Goal: Task Accomplishment & Management: Use online tool/utility

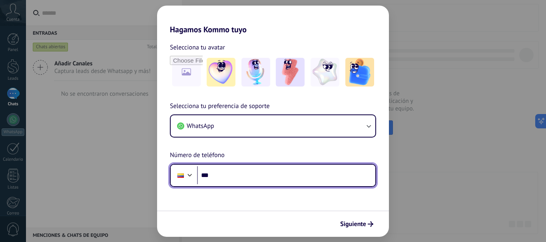
click at [261, 179] on input "***" at bounding box center [286, 176] width 178 height 18
type input "**********"
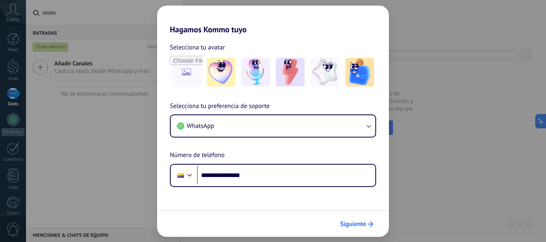
click at [358, 224] on span "Siguiente" at bounding box center [353, 225] width 26 height 6
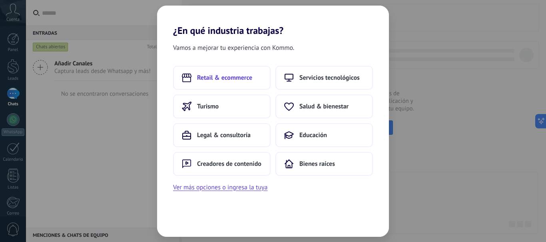
click at [237, 83] on button "Retail & ecommerce" at bounding box center [221, 78] width 97 height 24
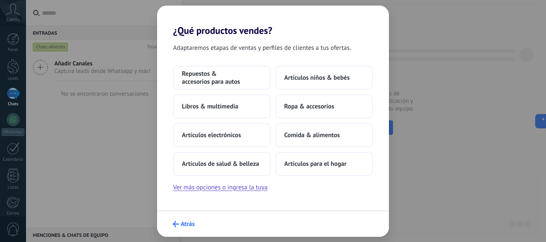
click at [183, 226] on span "Atrás" at bounding box center [188, 225] width 14 height 6
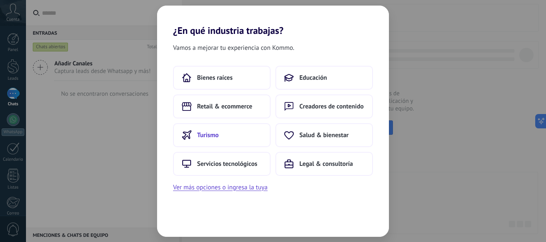
click at [205, 139] on span "Turismo" at bounding box center [208, 135] width 22 height 8
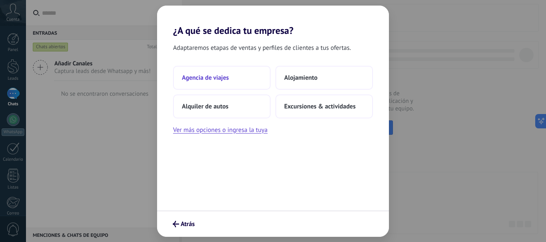
click at [226, 79] on span "Agencia de viajes" at bounding box center [205, 78] width 47 height 8
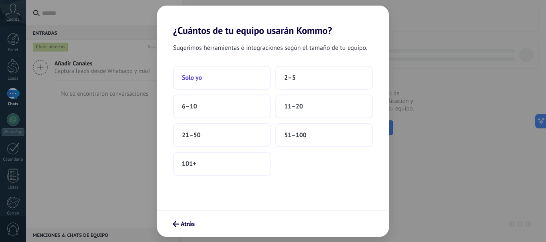
click at [241, 77] on button "Solo yo" at bounding box center [221, 78] width 97 height 24
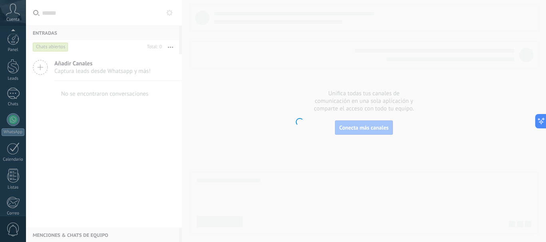
scroll to position [90, 0]
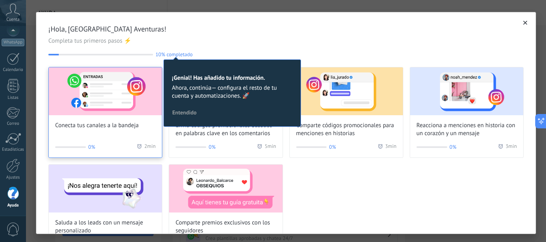
click at [121, 127] on span "Conecta tus canales a la bandeja" at bounding box center [96, 126] width 83 height 8
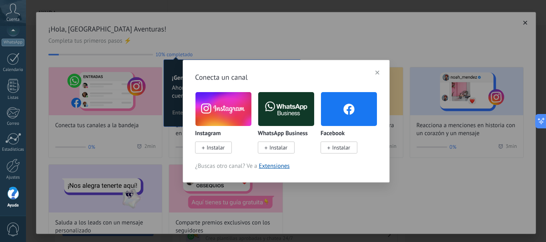
click at [278, 148] on span "Instalar" at bounding box center [278, 147] width 18 height 7
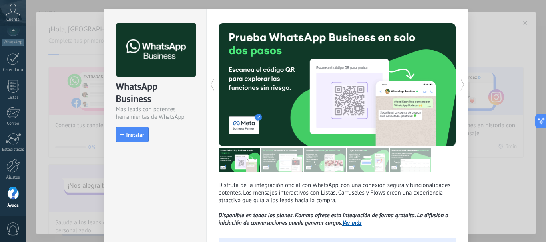
scroll to position [17, 0]
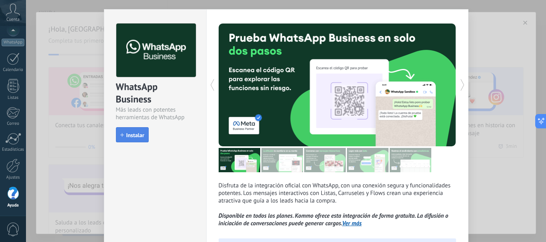
click at [136, 137] on span "Instalar" at bounding box center [135, 136] width 18 height 6
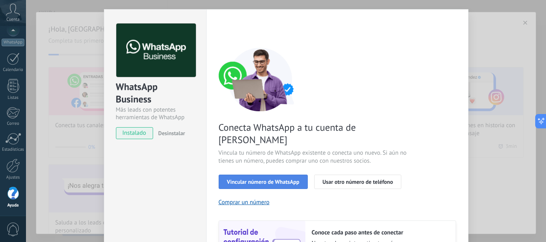
click at [269, 179] on span "Vincular número de WhatsApp" at bounding box center [263, 182] width 72 height 6
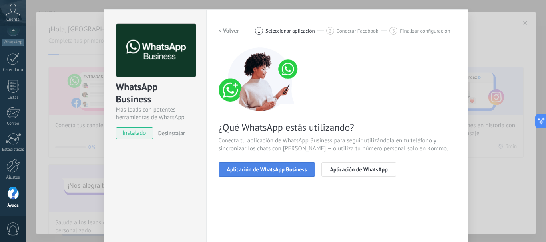
click at [285, 172] on span "Aplicación de WhatsApp Business" at bounding box center [267, 170] width 80 height 6
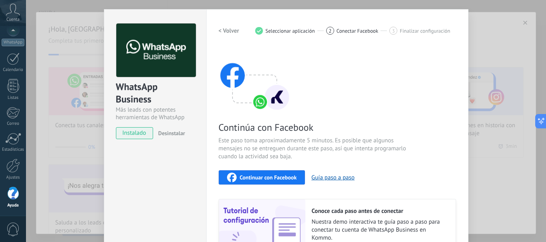
click at [283, 178] on span "Continuar con Facebook" at bounding box center [268, 178] width 57 height 6
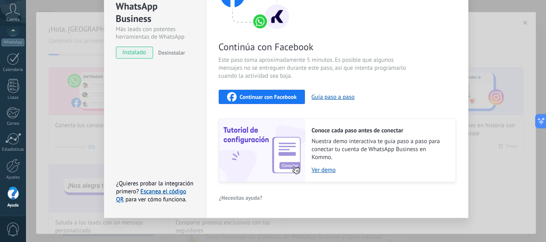
scroll to position [103, 0]
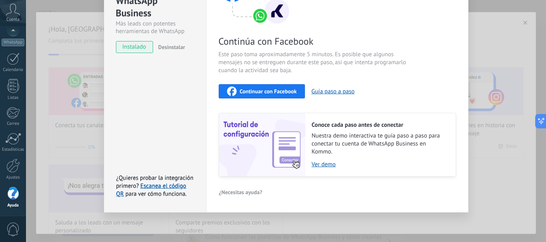
click at [285, 91] on span "Continuar con Facebook" at bounding box center [268, 92] width 57 height 6
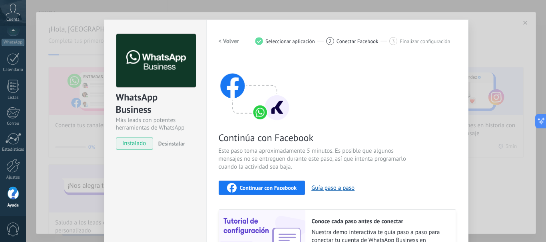
scroll to position [6, 0]
click at [278, 187] on span "Continuar con Facebook" at bounding box center [268, 189] width 57 height 6
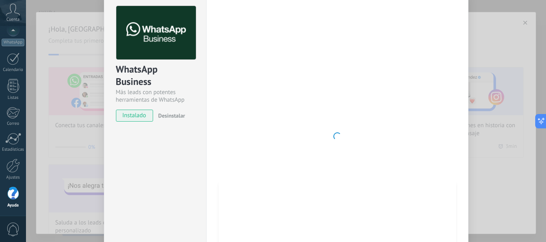
scroll to position [34, 0]
click at [218, 154] on button "Continuar con Facebook" at bounding box center [261, 161] width 87 height 14
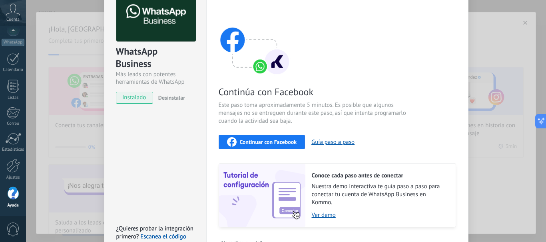
scroll to position [0, 0]
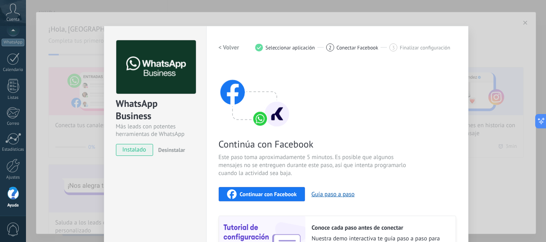
click at [344, 46] on span "Conectar Facebook" at bounding box center [357, 48] width 42 height 6
click at [289, 194] on span "Continuar con Facebook" at bounding box center [268, 195] width 57 height 6
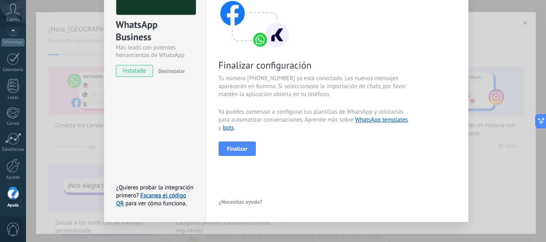
scroll to position [89, 0]
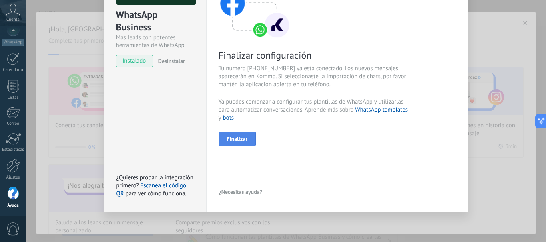
click at [242, 136] on span "Finalizar" at bounding box center [237, 139] width 21 height 6
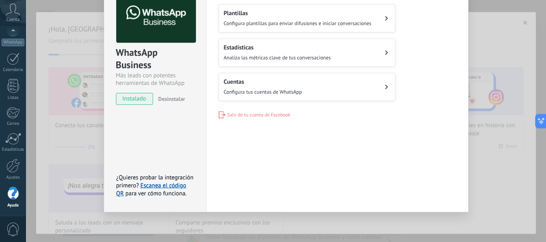
scroll to position [0, 0]
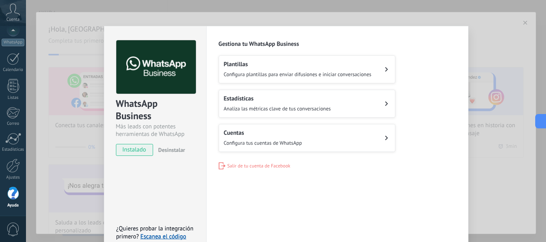
click at [350, 73] on span "Configura plantillas para enviar difusiones e iniciar conversaciones" at bounding box center [298, 74] width 148 height 7
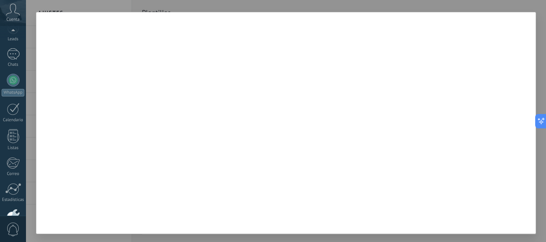
click at [15, 33] on div at bounding box center [13, 32] width 26 height 12
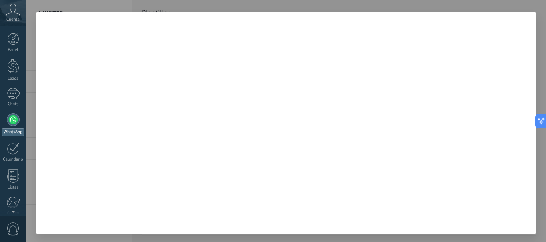
click at [14, 119] on div at bounding box center [13, 119] width 13 height 13
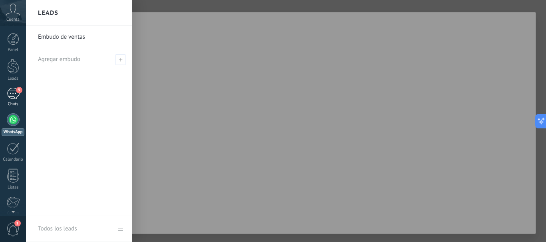
click at [16, 95] on div "9" at bounding box center [13, 94] width 13 height 12
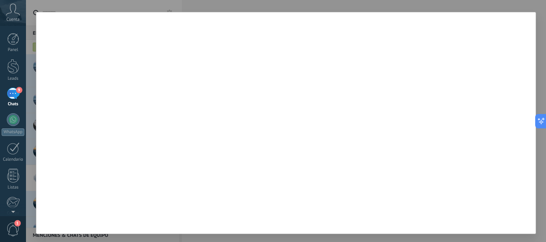
scroll to position [4, 0]
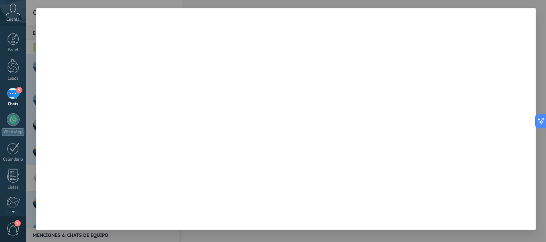
click at [123, 236] on div at bounding box center [286, 121] width 520 height 242
click at [280, 126] on div at bounding box center [286, 119] width 500 height 222
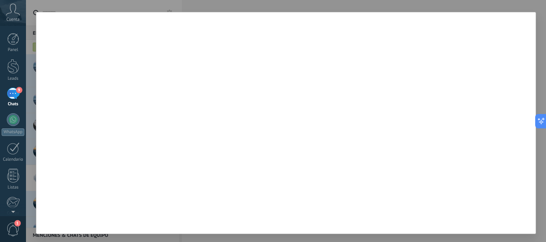
scroll to position [0, 0]
click at [537, 121] on icon at bounding box center [538, 121] width 8 height 8
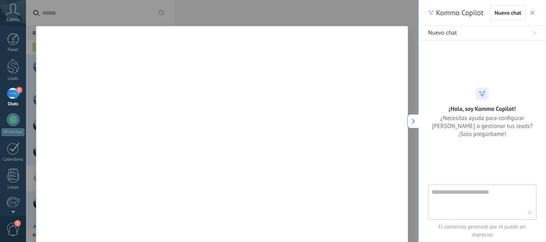
click at [531, 16] on button "button" at bounding box center [532, 13] width 8 height 10
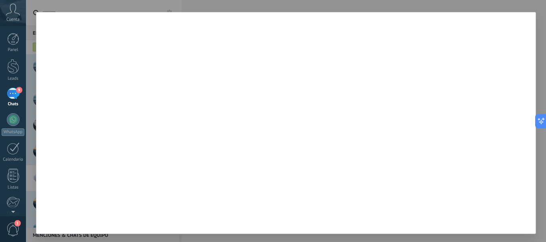
click at [14, 6] on icon at bounding box center [13, 10] width 14 height 12
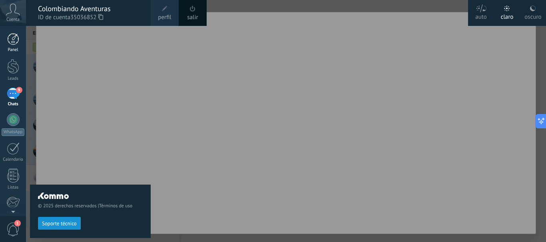
click at [9, 36] on div at bounding box center [13, 39] width 12 height 12
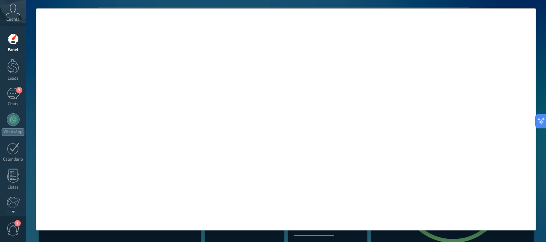
scroll to position [4, 0]
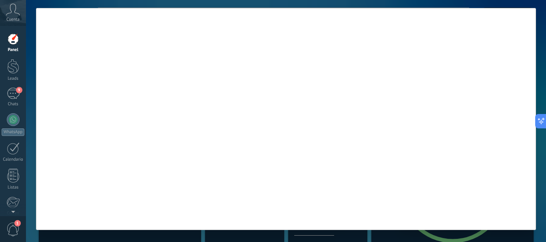
click at [106, 77] on div at bounding box center [286, 119] width 500 height 222
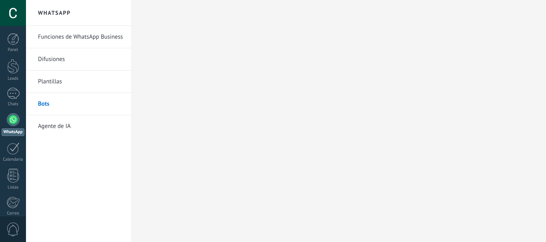
click at [38, 101] on li "Bots" at bounding box center [78, 104] width 105 height 22
click at [46, 104] on link "Bots" at bounding box center [80, 104] width 85 height 22
click at [46, 104] on body ".abccls-1,.abccls-2{fill-rule:evenodd}.abccls-2{fill:#fff} .abfcls-1{fill:none}…" at bounding box center [273, 121] width 546 height 242
click at [56, 59] on link "Difusiones" at bounding box center [80, 59] width 85 height 22
click at [54, 80] on link "Plantillas" at bounding box center [80, 82] width 85 height 22
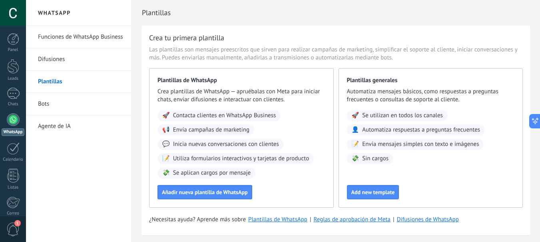
scroll to position [27, 0]
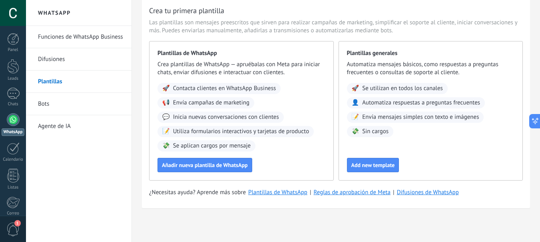
click at [50, 103] on link "Bots" at bounding box center [80, 104] width 85 height 22
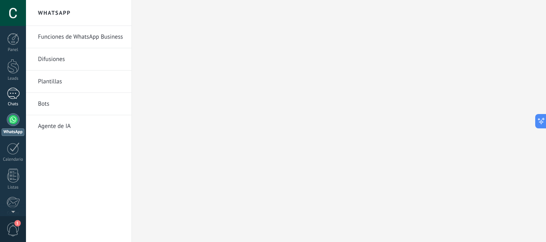
click at [13, 95] on div at bounding box center [13, 94] width 13 height 12
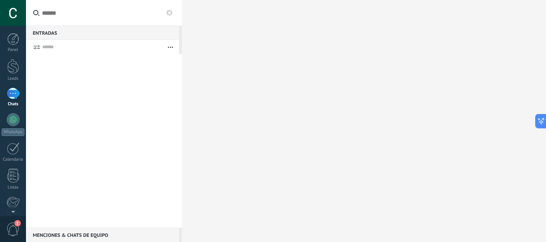
click at [175, 48] on button "button" at bounding box center [170, 47] width 17 height 14
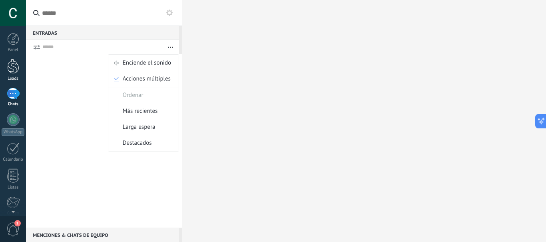
click at [13, 73] on div at bounding box center [13, 66] width 12 height 15
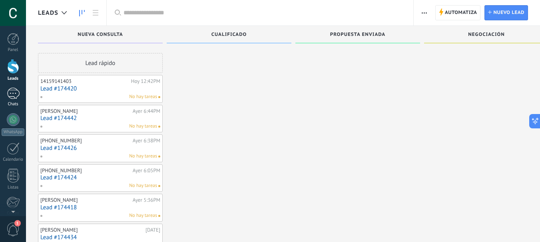
click at [13, 93] on div at bounding box center [13, 94] width 13 height 12
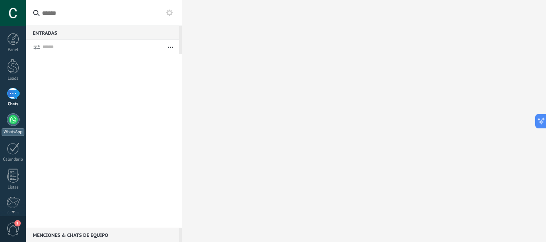
click at [14, 117] on div at bounding box center [13, 119] width 13 height 13
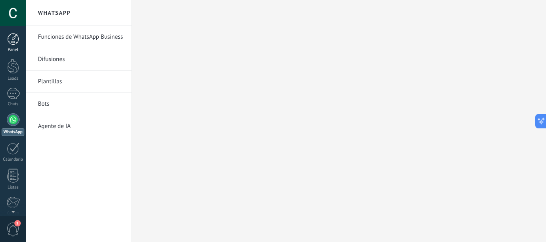
click at [14, 46] on link "Panel" at bounding box center [13, 43] width 26 height 20
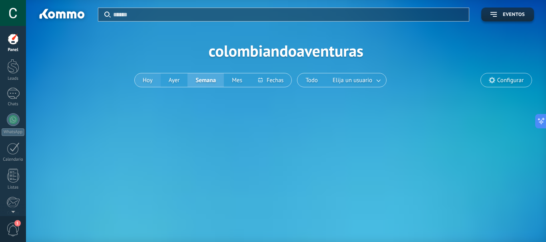
click at [149, 82] on button "Hoy" at bounding box center [148, 80] width 26 height 14
click at [13, 74] on link "Leads" at bounding box center [13, 70] width 26 height 22
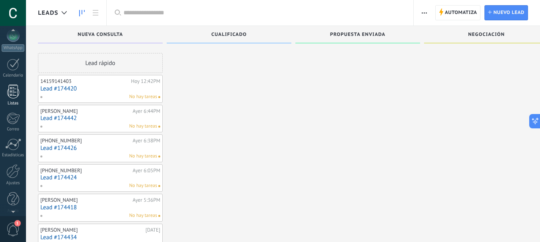
scroll to position [90, 0]
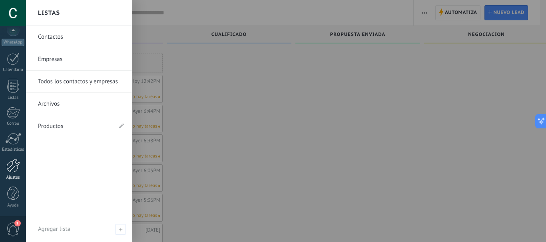
click at [19, 169] on div at bounding box center [13, 166] width 14 height 14
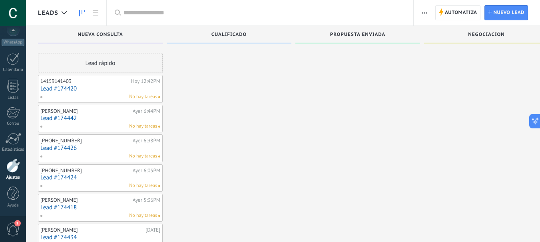
click at [8, 165] on div at bounding box center [13, 166] width 14 height 14
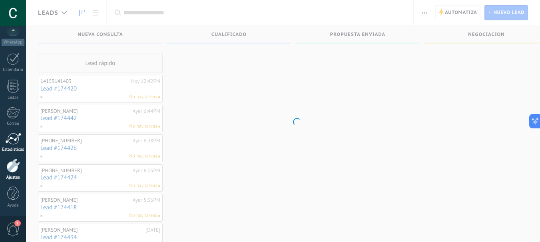
click at [11, 138] on div at bounding box center [13, 139] width 16 height 12
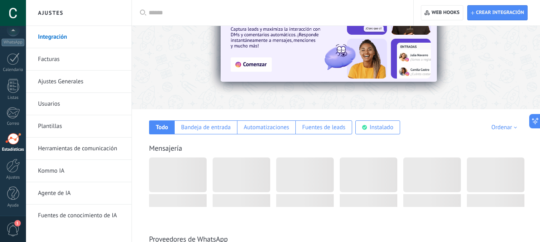
scroll to position [18, 0]
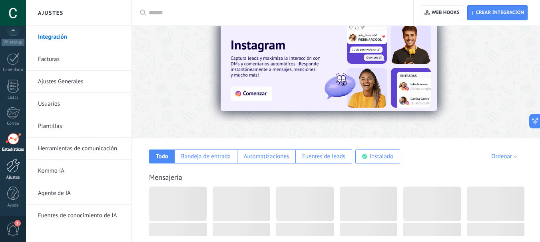
click at [19, 166] on div at bounding box center [13, 166] width 14 height 14
click at [13, 169] on div at bounding box center [13, 166] width 14 height 14
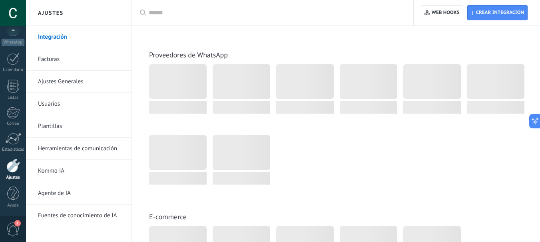
scroll to position [235, 0]
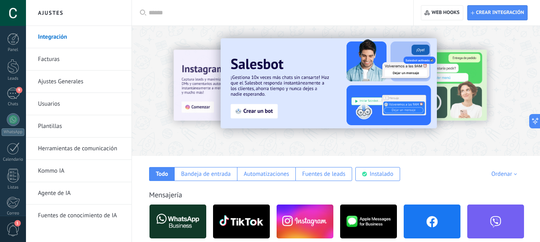
click at [174, 10] on input "text" at bounding box center [275, 13] width 253 height 8
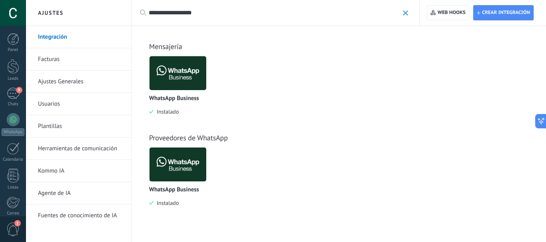
click at [180, 75] on img at bounding box center [177, 73] width 57 height 39
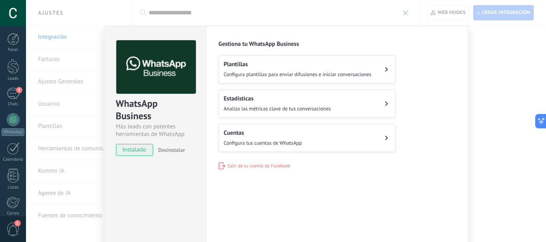
click at [474, 52] on div "WhatsApp Business Más leads con potentes herramientas de WhatsApp instalado Des…" at bounding box center [286, 121] width 520 height 242
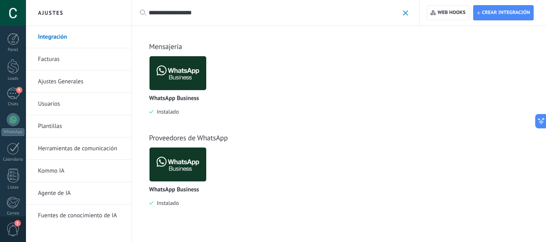
click at [212, 13] on input "**********" at bounding box center [274, 13] width 250 height 8
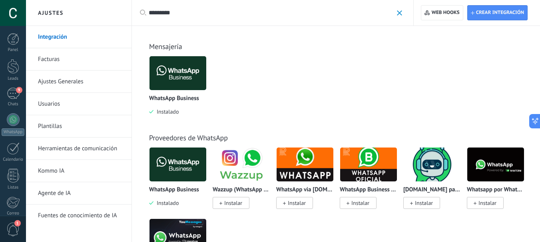
type input "********"
click at [311, 167] on img at bounding box center [304, 164] width 57 height 39
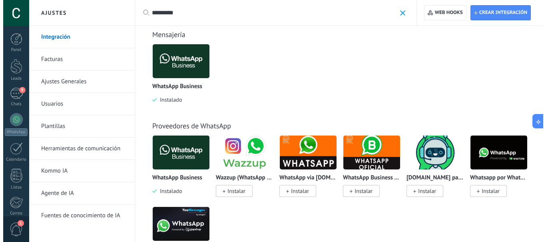
scroll to position [12, 0]
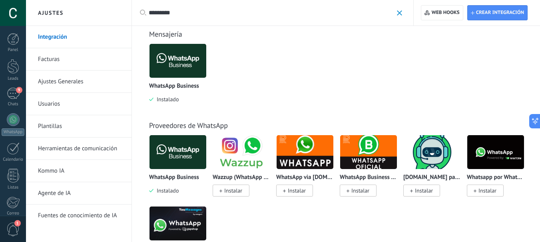
click at [354, 156] on img at bounding box center [368, 152] width 57 height 39
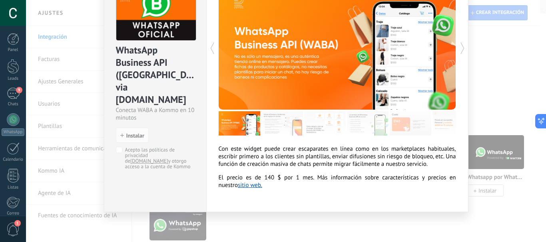
scroll to position [0, 0]
